Goal: Task Accomplishment & Management: Use online tool/utility

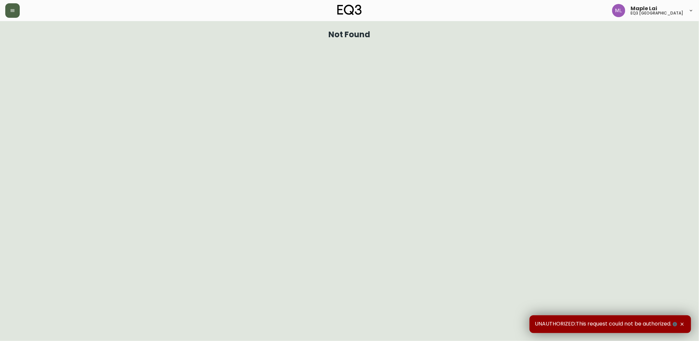
click at [17, 5] on button "button" at bounding box center [12, 10] width 14 height 14
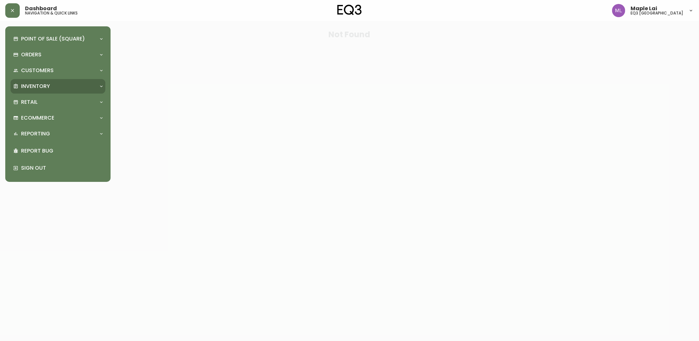
click at [59, 83] on div "Inventory" at bounding box center [54, 86] width 83 height 7
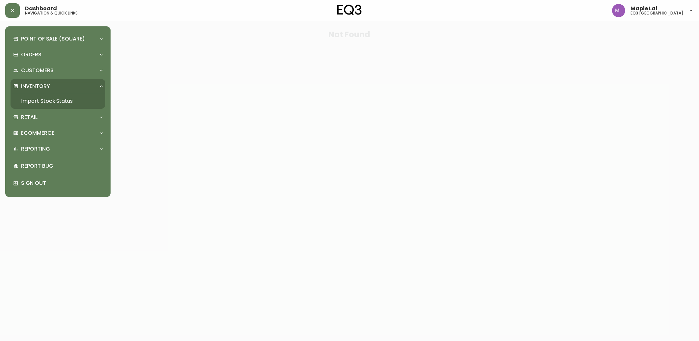
click at [47, 103] on link "Import Stock Status" at bounding box center [58, 100] width 95 height 15
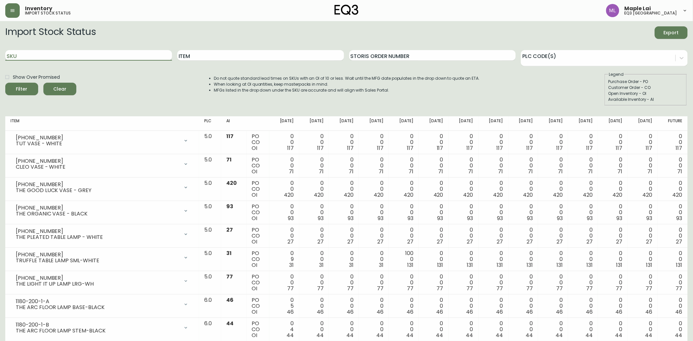
click at [111, 52] on input "SKU" at bounding box center [88, 55] width 167 height 11
paste input "3180-3306-1"
click at [5, 83] on button "Filter" at bounding box center [21, 89] width 33 height 13
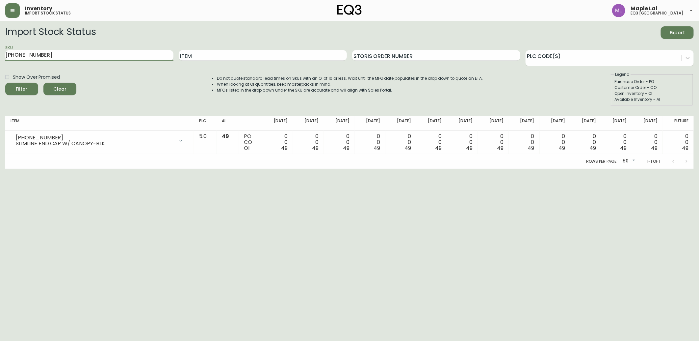
click at [0, 57] on html "Inventory import stock status Maple Lai eq3 vancouver Import Stock Status Expor…" at bounding box center [349, 84] width 699 height 168
paste input "7"
type input "3180-3307-1"
click at [5, 83] on button "Filter" at bounding box center [21, 89] width 33 height 13
